Goal: Information Seeking & Learning: Learn about a topic

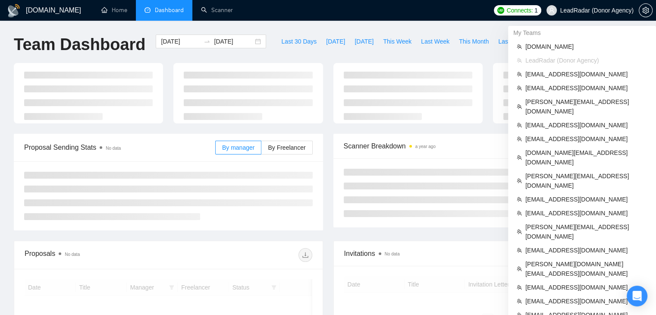
click at [601, 6] on span "LeadRadar (Donor Agency)" at bounding box center [590, 11] width 98 height 28
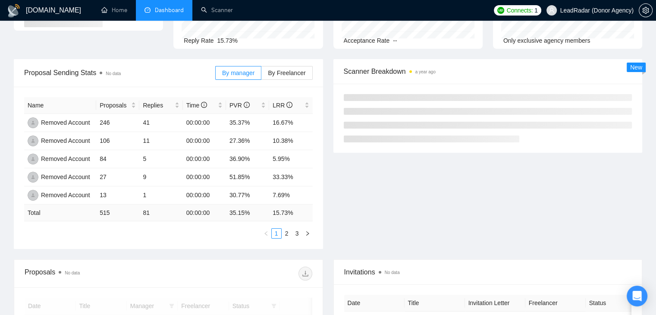
scroll to position [86, 0]
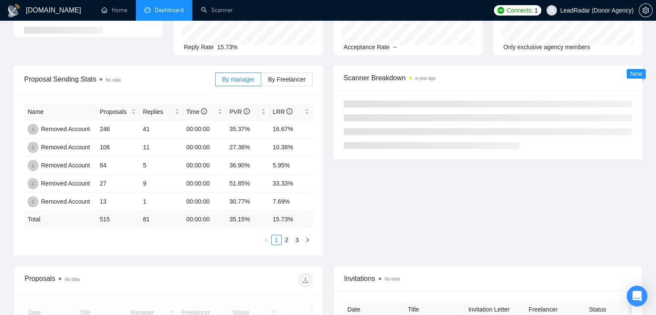
click at [591, 10] on span "LeadRadar (Donor Agency)" at bounding box center [596, 10] width 73 height 0
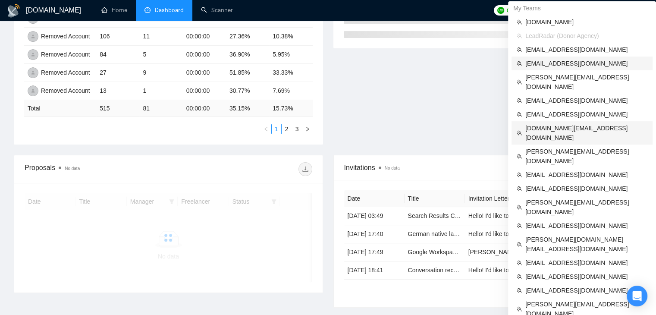
scroll to position [234, 0]
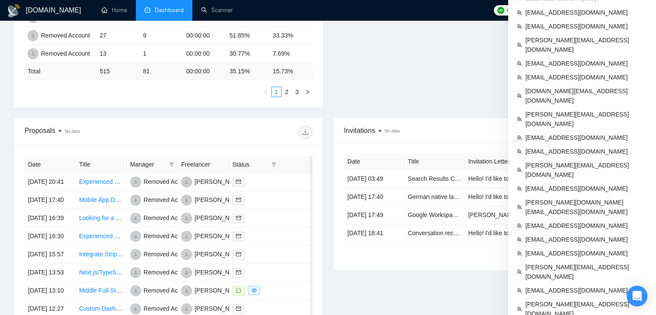
drag, startPoint x: 566, startPoint y: 274, endPoint x: 507, endPoint y: 247, distance: 64.7
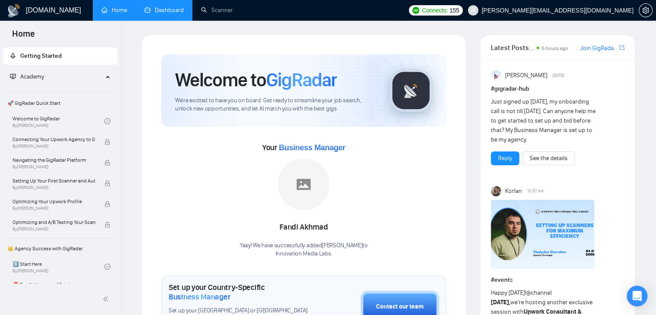
click at [156, 8] on link "Dashboard" at bounding box center [164, 9] width 39 height 7
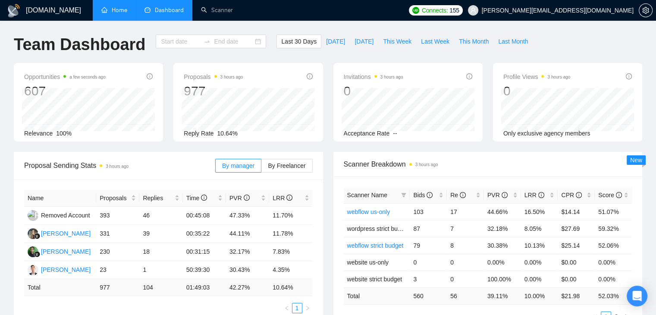
type input "[DATE]"
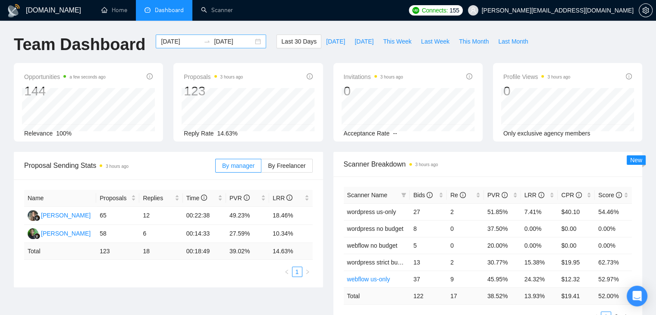
click at [176, 42] on input "[DATE]" at bounding box center [180, 41] width 39 height 9
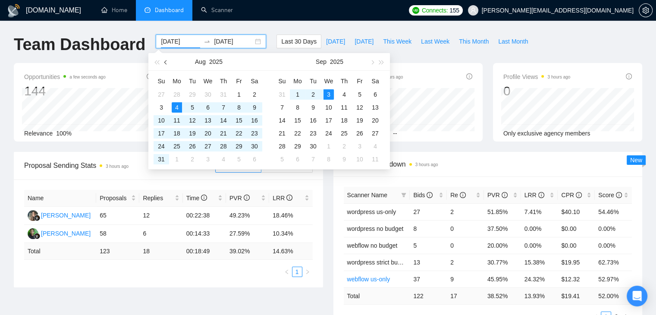
click at [165, 61] on button "button" at bounding box center [165, 61] width 9 height 17
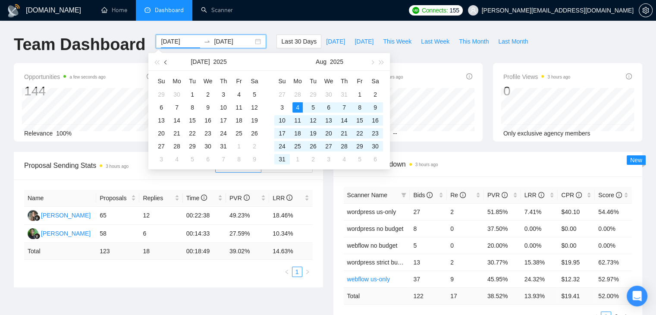
click at [165, 61] on button "button" at bounding box center [165, 61] width 9 height 17
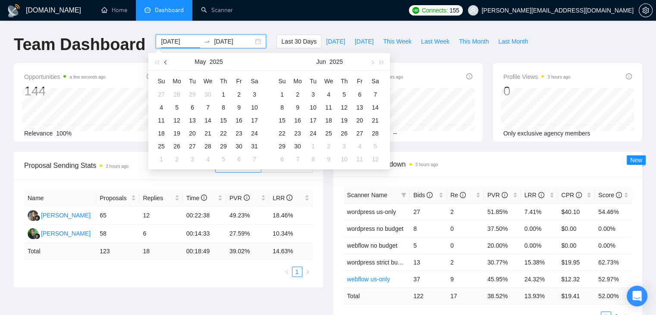
click at [165, 61] on button "button" at bounding box center [165, 61] width 9 height 17
type input "[DATE]"
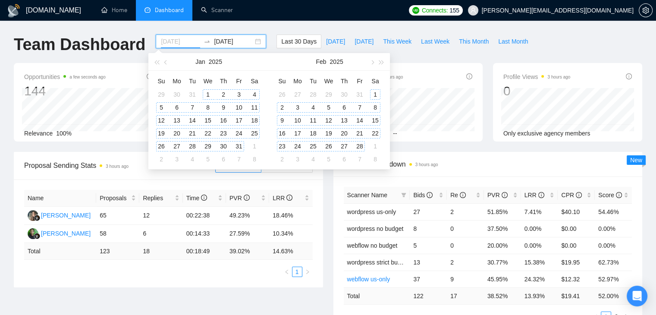
click at [209, 92] on div "1" at bounding box center [208, 94] width 10 height 10
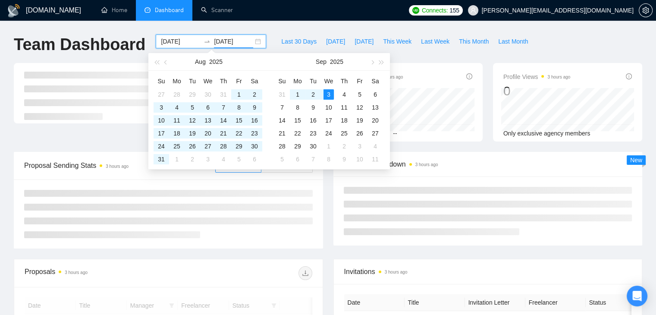
click at [553, 44] on div "Team Dashboard [DATE] [DATE] Last 30 Days [DATE] [DATE] This Week Last Week Thi…" at bounding box center [328, 49] width 639 height 28
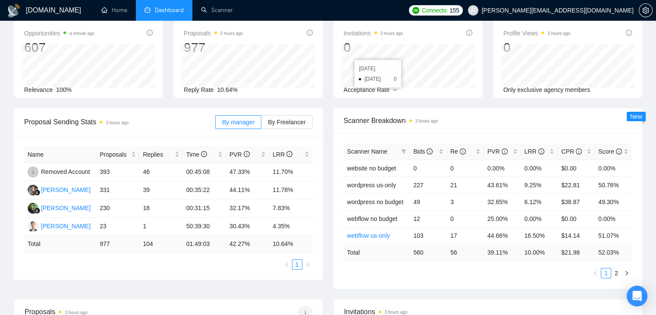
scroll to position [86, 0]
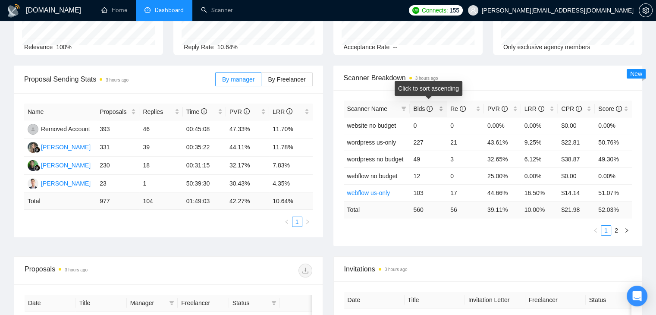
click at [441, 110] on div "Bids" at bounding box center [428, 108] width 30 height 9
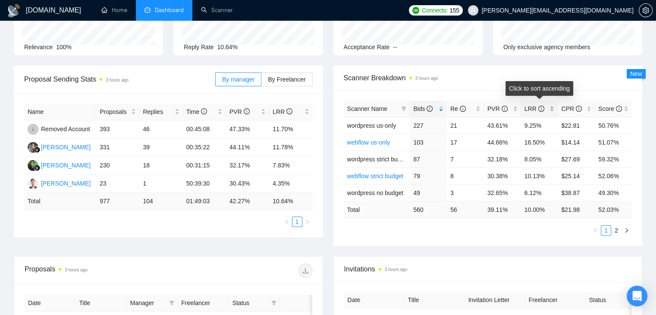
click at [554, 110] on div "LRR" at bounding box center [540, 108] width 30 height 9
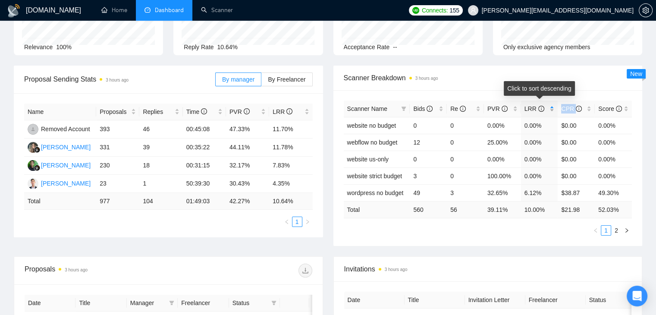
click at [554, 110] on div "LRR" at bounding box center [540, 108] width 30 height 9
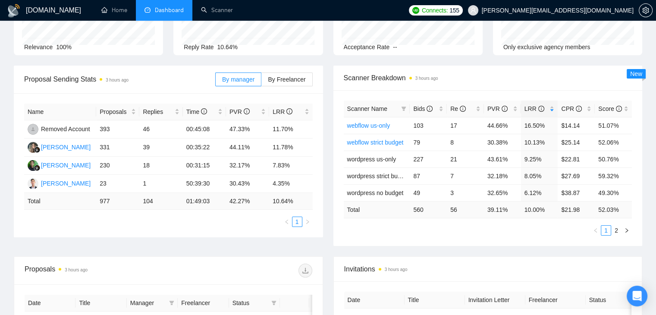
click at [497, 75] on span "Scanner Breakdown 3 hours ago" at bounding box center [488, 77] width 289 height 11
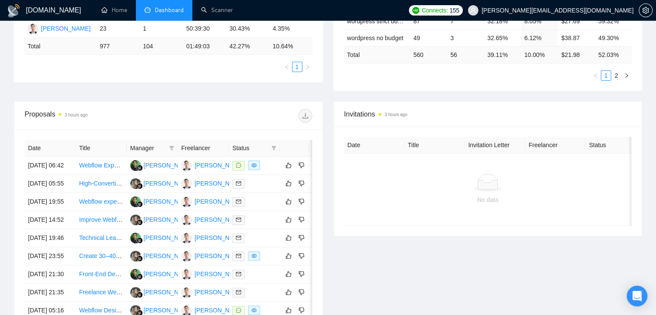
scroll to position [259, 0]
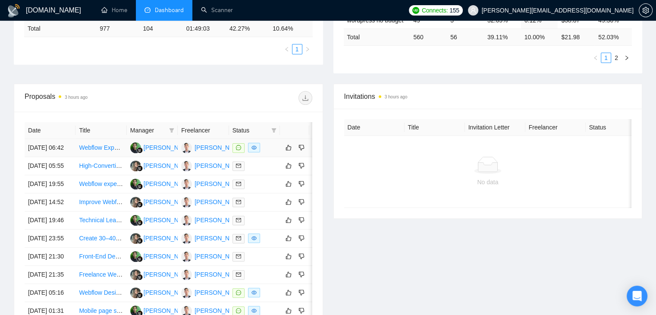
click at [270, 151] on div at bounding box center [255, 148] width 44 height 10
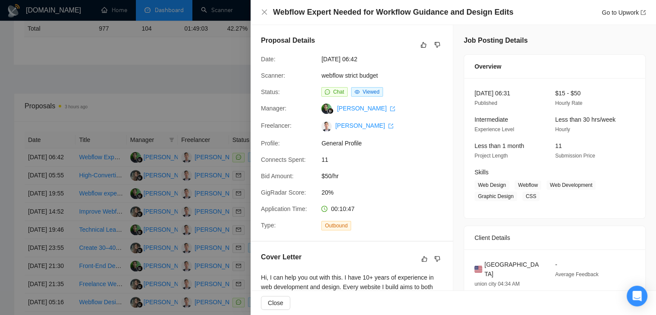
click at [268, 13] on div "Webflow Expert Needed for Workflow Guidance and Design Edits Go to Upwork" at bounding box center [453, 12] width 385 height 11
click at [264, 13] on icon "close" at bounding box center [264, 11] width 5 height 5
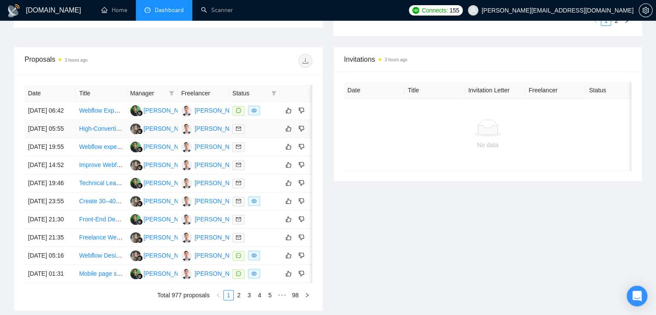
scroll to position [388, 0]
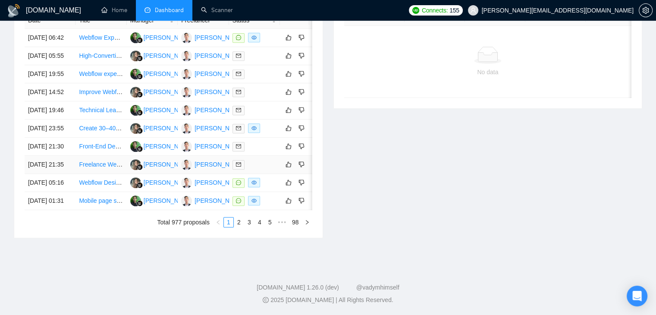
click at [257, 174] on td at bounding box center [254, 165] width 51 height 18
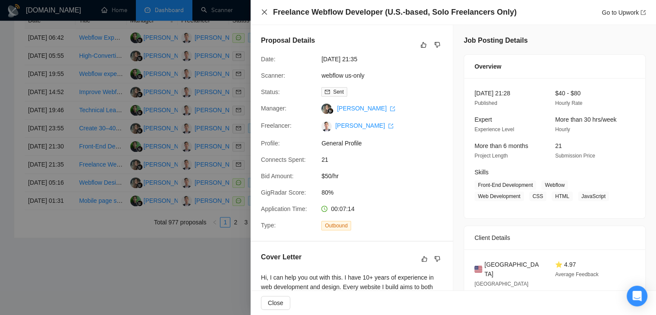
click at [265, 13] on icon "close" at bounding box center [264, 11] width 5 height 5
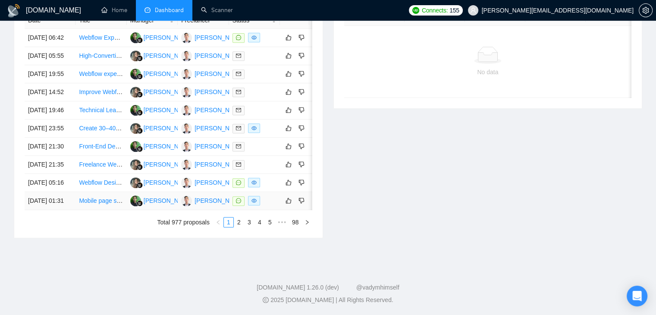
click at [269, 206] on div at bounding box center [255, 201] width 44 height 10
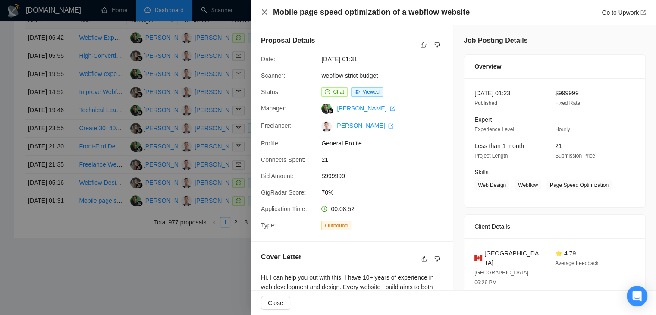
click at [263, 11] on icon "close" at bounding box center [264, 11] width 5 height 5
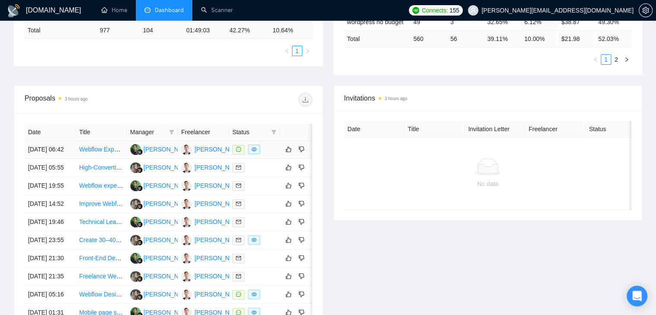
scroll to position [259, 0]
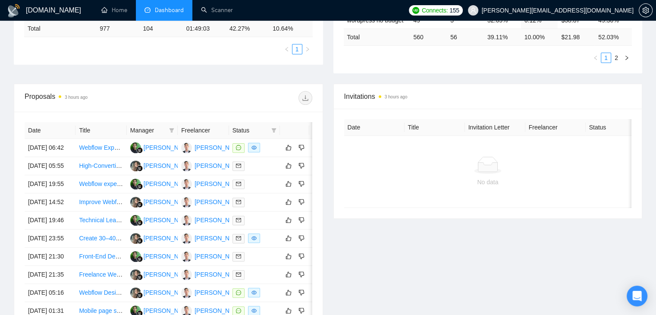
click at [261, 127] on span "Status" at bounding box center [250, 130] width 35 height 9
click at [273, 130] on icon "filter" at bounding box center [273, 130] width 5 height 5
click at [197, 113] on div "Date Title Manager Freelancer Status [DATE] 06:42 Webflow Expert Needed for Wor…" at bounding box center [168, 230] width 309 height 236
click at [204, 149] on div "[PERSON_NAME]" at bounding box center [220, 147] width 50 height 9
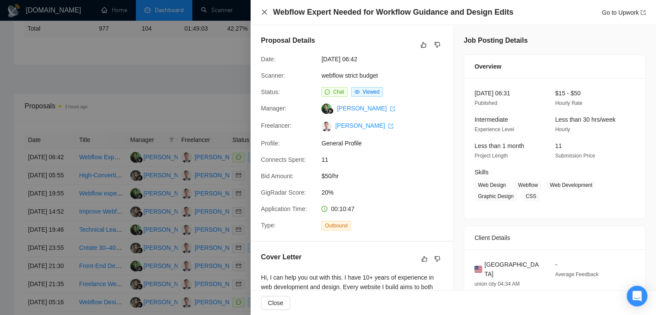
click at [263, 13] on icon "close" at bounding box center [264, 12] width 7 height 7
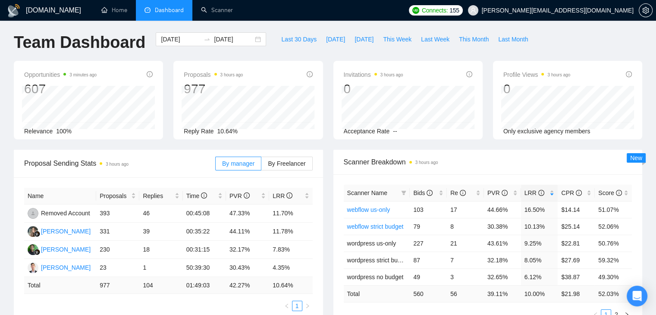
scroll to position [86, 0]
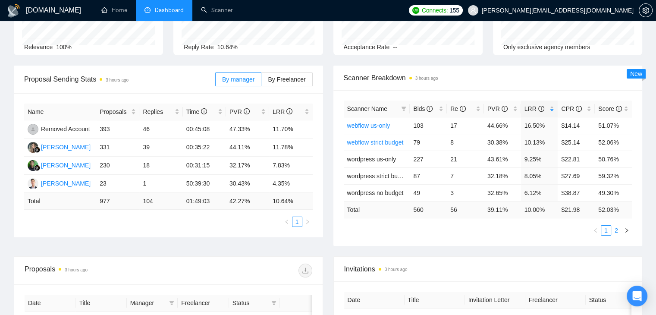
click at [614, 231] on link "2" at bounding box center [616, 230] width 9 height 9
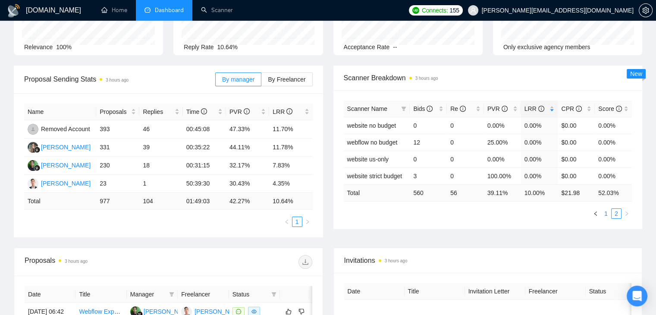
click at [604, 214] on link "1" at bounding box center [605, 213] width 9 height 9
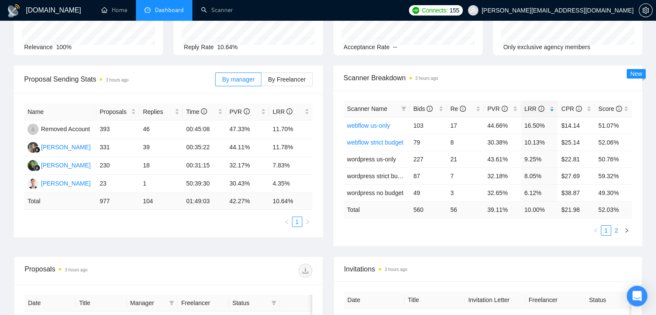
click at [617, 229] on link "2" at bounding box center [616, 230] width 9 height 9
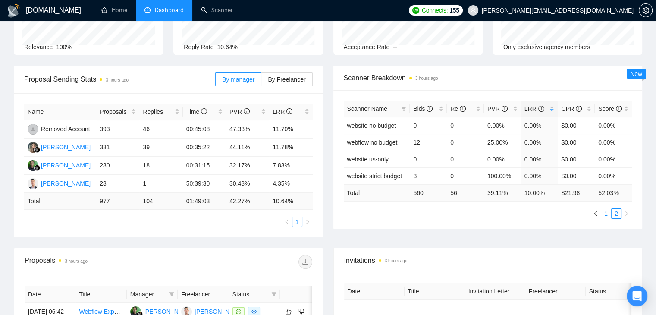
click at [602, 213] on link "1" at bounding box center [605, 213] width 9 height 9
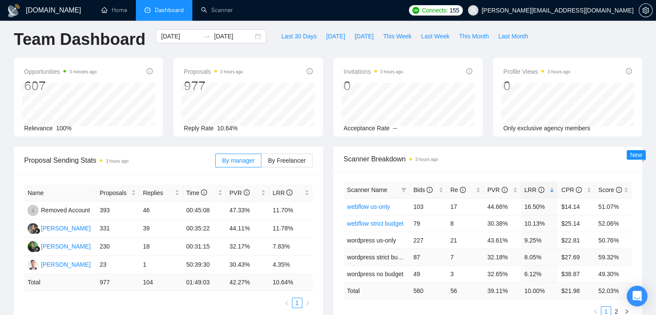
scroll to position [0, 0]
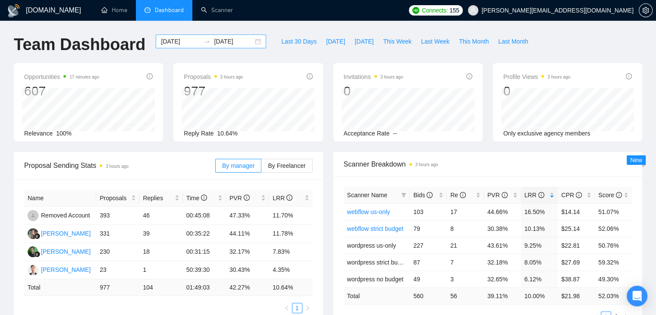
click at [176, 38] on input "[DATE]" at bounding box center [180, 41] width 39 height 9
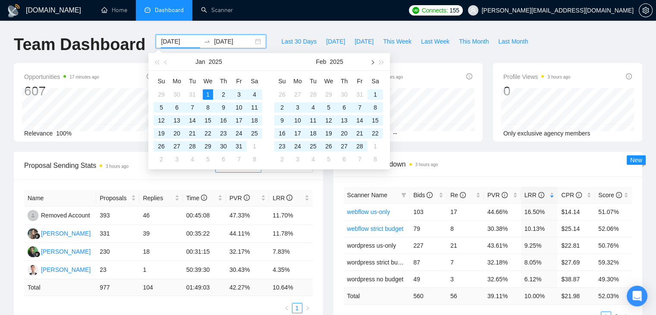
click at [373, 64] on button "button" at bounding box center [371, 61] width 9 height 17
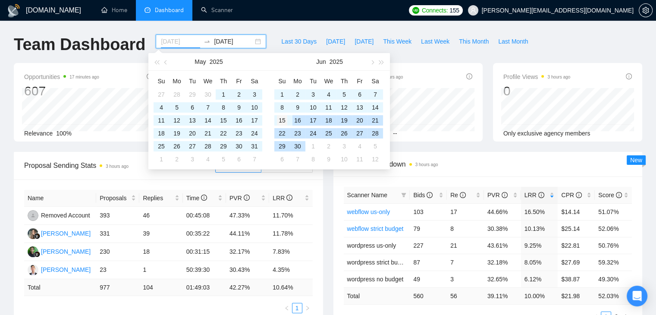
type input "[DATE]"
click at [282, 121] on div "15" at bounding box center [282, 120] width 10 height 10
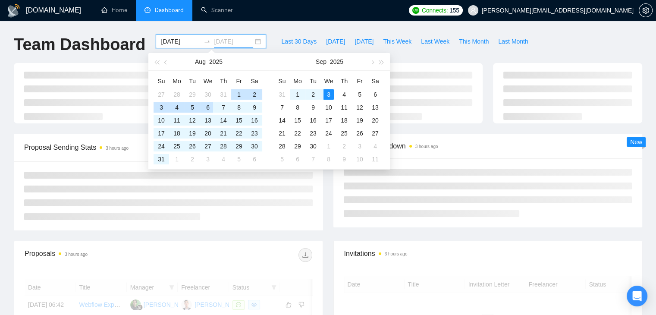
type input "[DATE]"
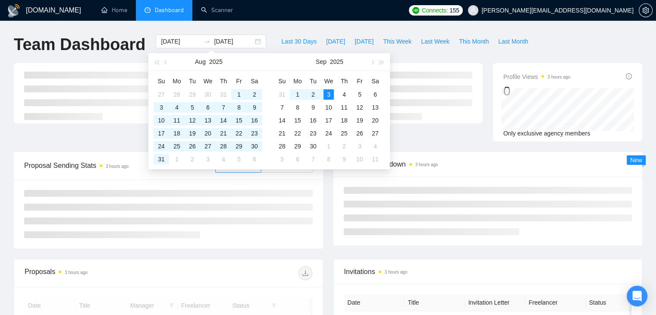
click at [83, 132] on div at bounding box center [89, 102] width 160 height 79
